Goal: Check status: Check status

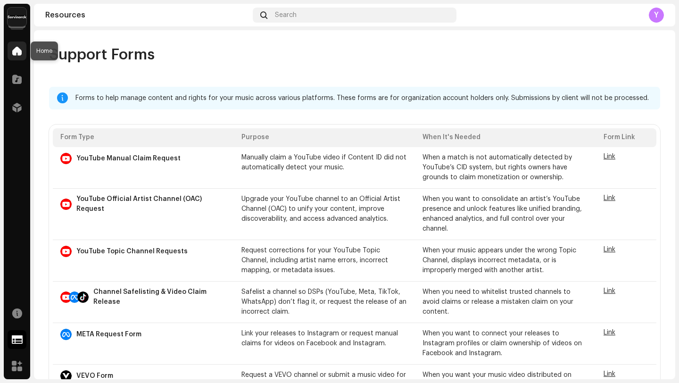
click at [11, 49] on div at bounding box center [17, 50] width 19 height 19
click at [28, 98] on div "Distribution" at bounding box center [17, 107] width 26 height 26
click at [24, 104] on div at bounding box center [17, 107] width 19 height 19
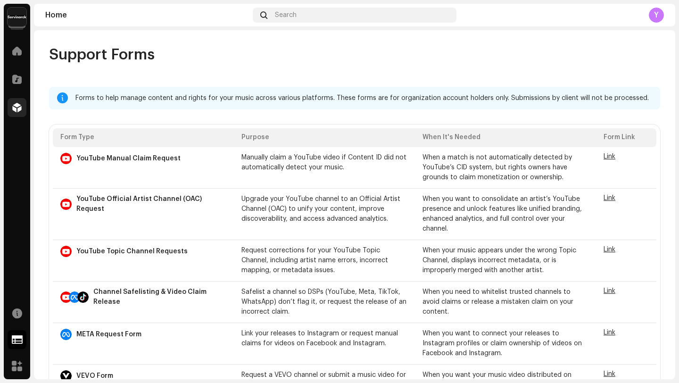
click at [24, 104] on div at bounding box center [17, 107] width 19 height 19
click at [16, 111] on span at bounding box center [16, 108] width 9 height 8
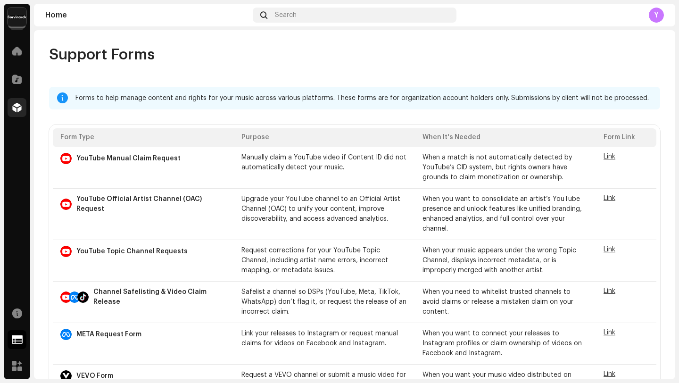
click at [16, 111] on span at bounding box center [16, 108] width 9 height 8
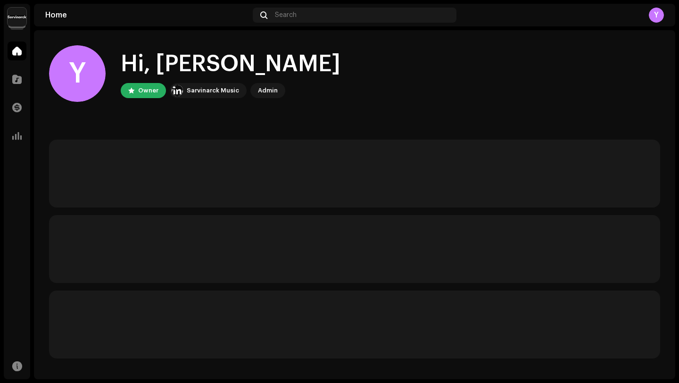
click at [18, 20] on img at bounding box center [17, 17] width 19 height 19
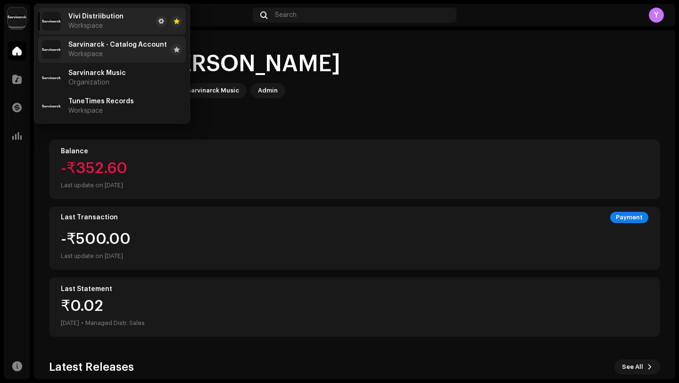
click at [108, 45] on span "Sarvinarck - Catalog Account" at bounding box center [117, 45] width 98 height 8
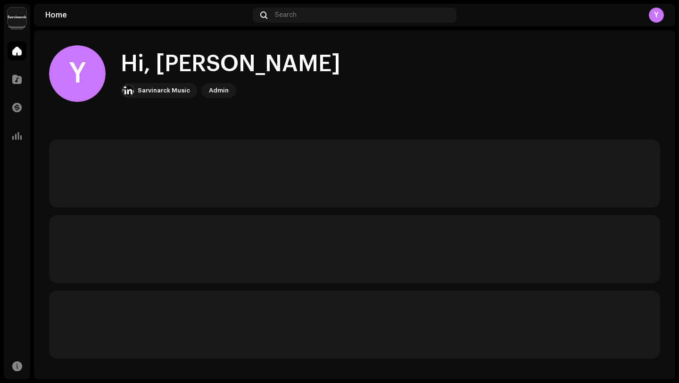
click at [13, 19] on img at bounding box center [17, 17] width 19 height 19
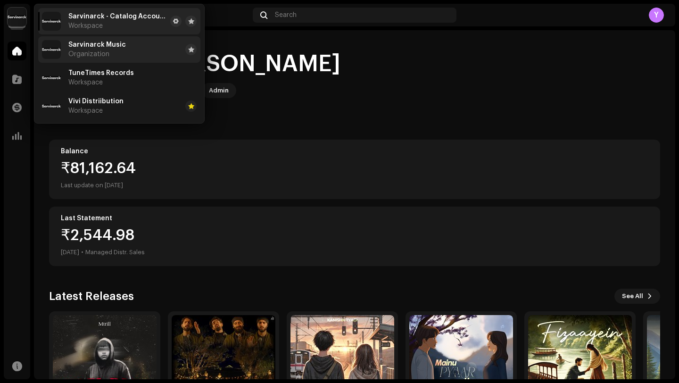
click at [96, 41] on span "Sarvinarck Music" at bounding box center [96, 45] width 57 height 8
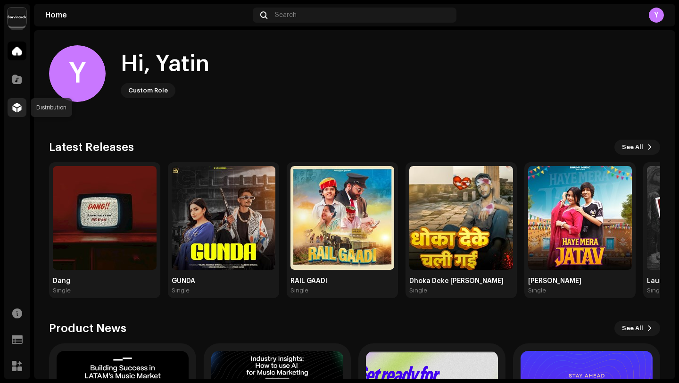
click at [12, 106] on span at bounding box center [16, 108] width 9 height 8
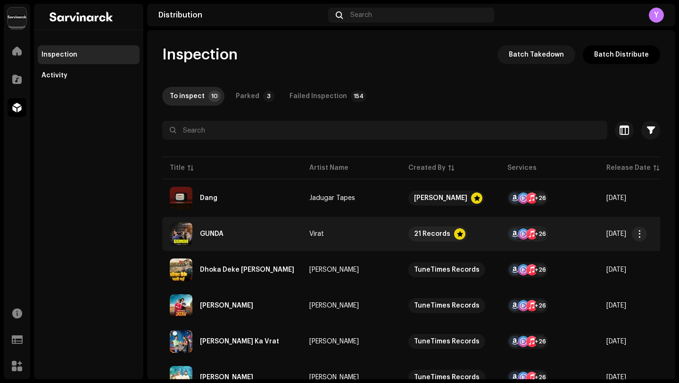
click at [338, 237] on re-a-table-link "Virat" at bounding box center [351, 233] width 84 height 7
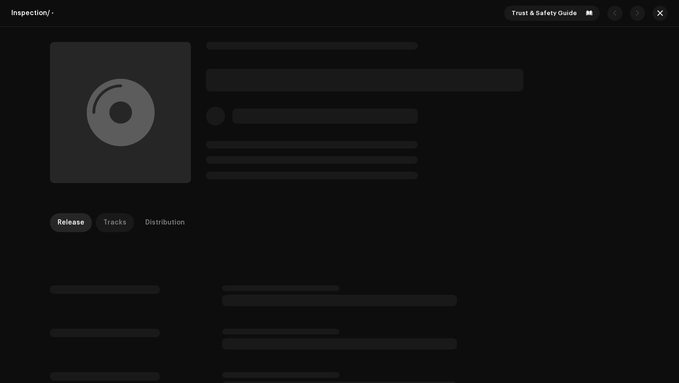
click at [119, 222] on div "Tracks" at bounding box center [114, 222] width 23 height 19
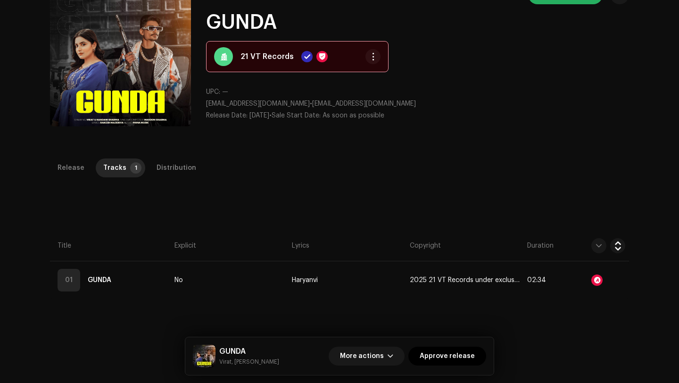
scroll to position [66, 0]
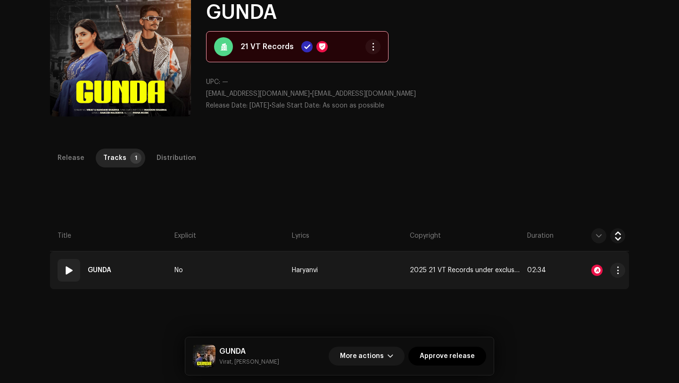
click at [63, 272] on span at bounding box center [68, 269] width 11 height 11
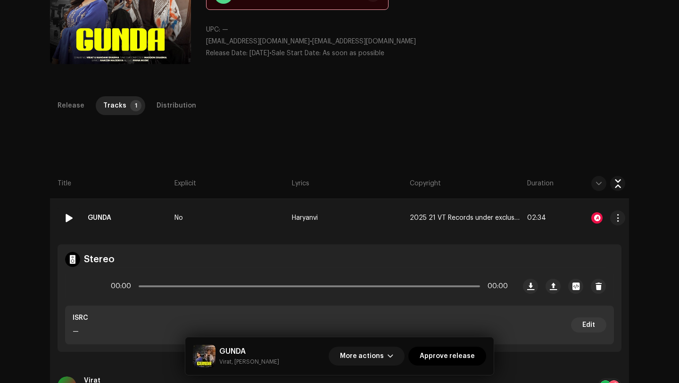
scroll to position [133, 0]
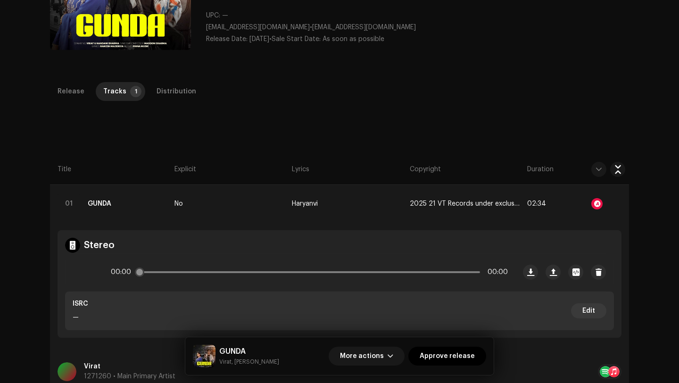
click at [73, 273] on div at bounding box center [84, 272] width 23 height 23
